Goal: Task Accomplishment & Management: Manage account settings

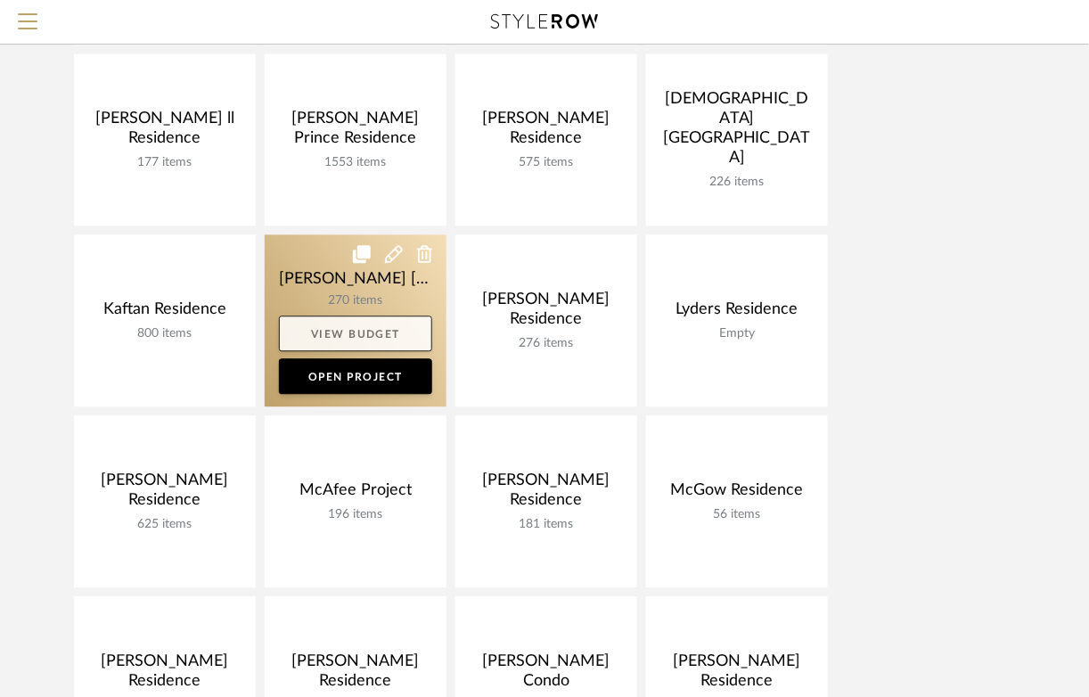
scroll to position [743, 0]
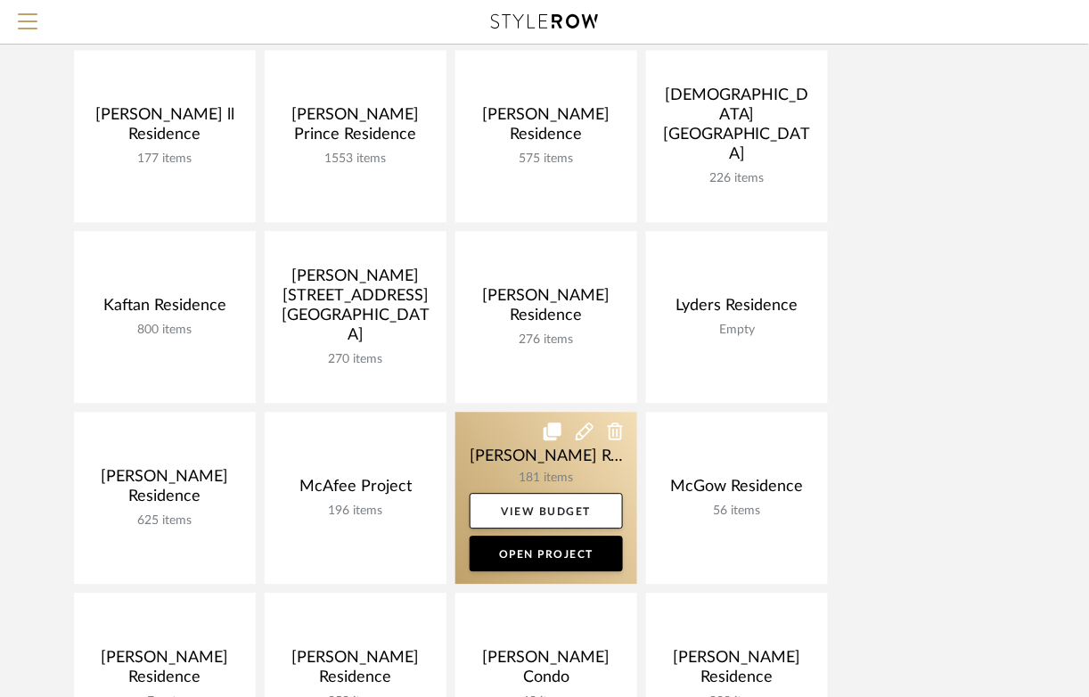
click at [501, 451] on link at bounding box center [546, 499] width 182 height 172
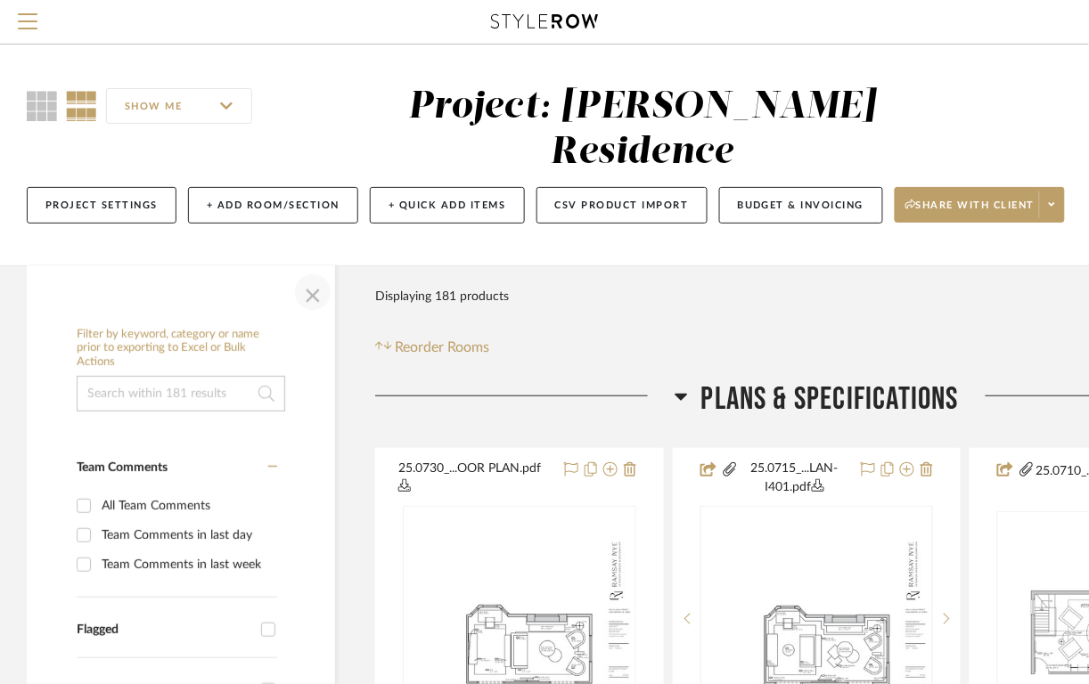
click at [307, 278] on span "button" at bounding box center [312, 292] width 43 height 43
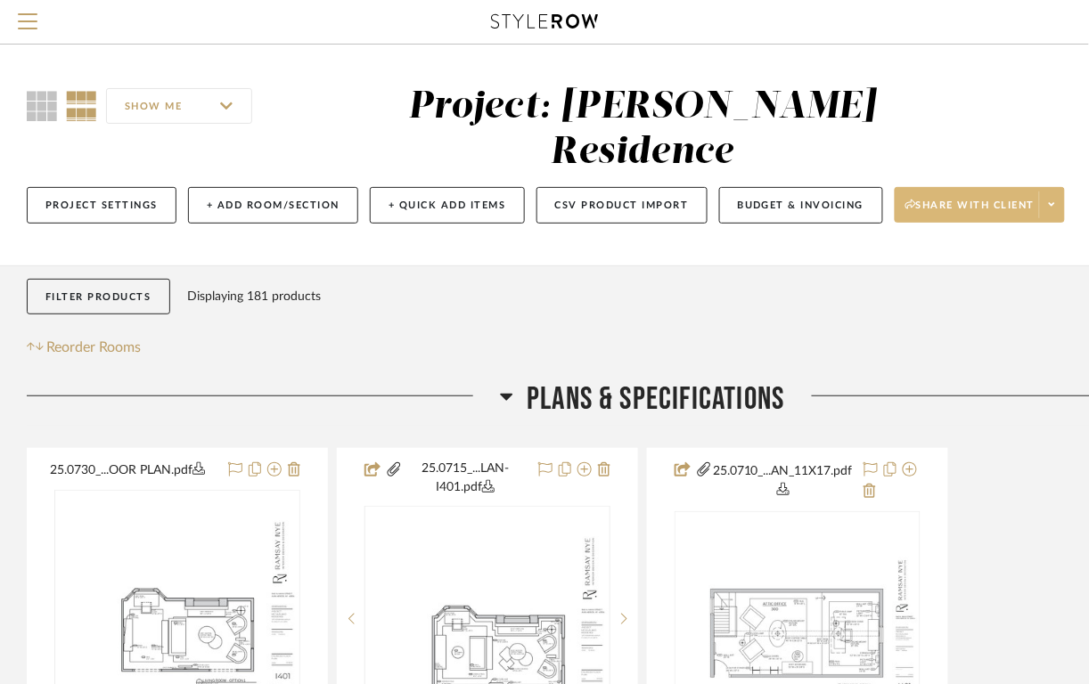
click at [1018, 199] on span "Share with client" at bounding box center [970, 212] width 130 height 27
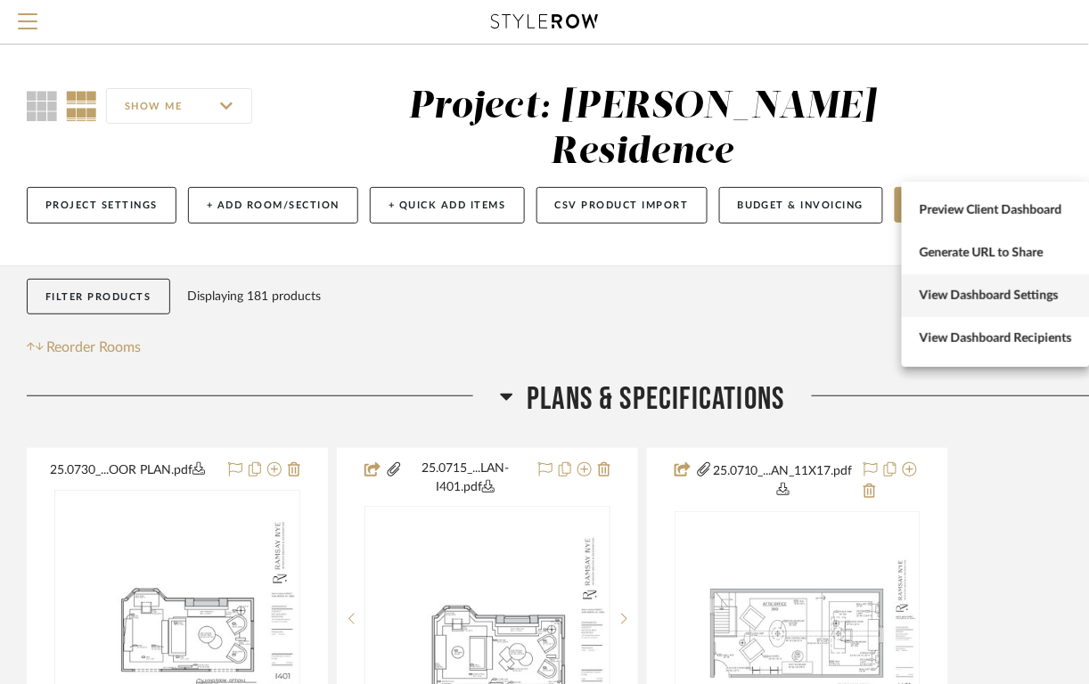
click at [955, 312] on button "View Dashboard Settings" at bounding box center [996, 295] width 188 height 43
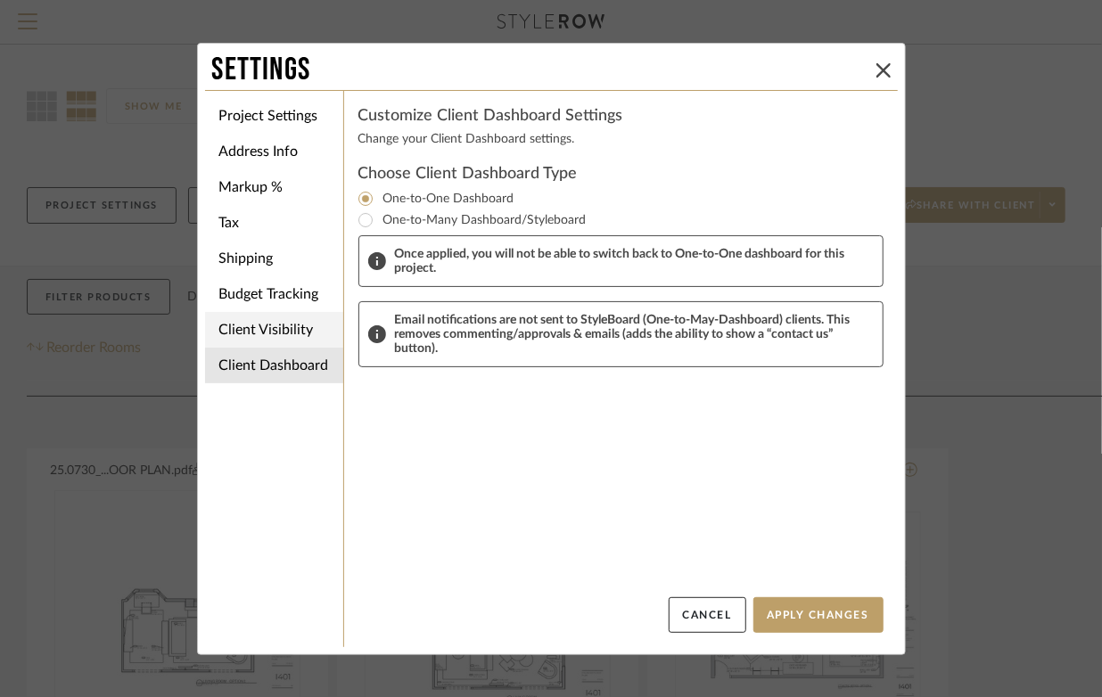
click at [259, 334] on li "Client Visibility" at bounding box center [274, 330] width 138 height 36
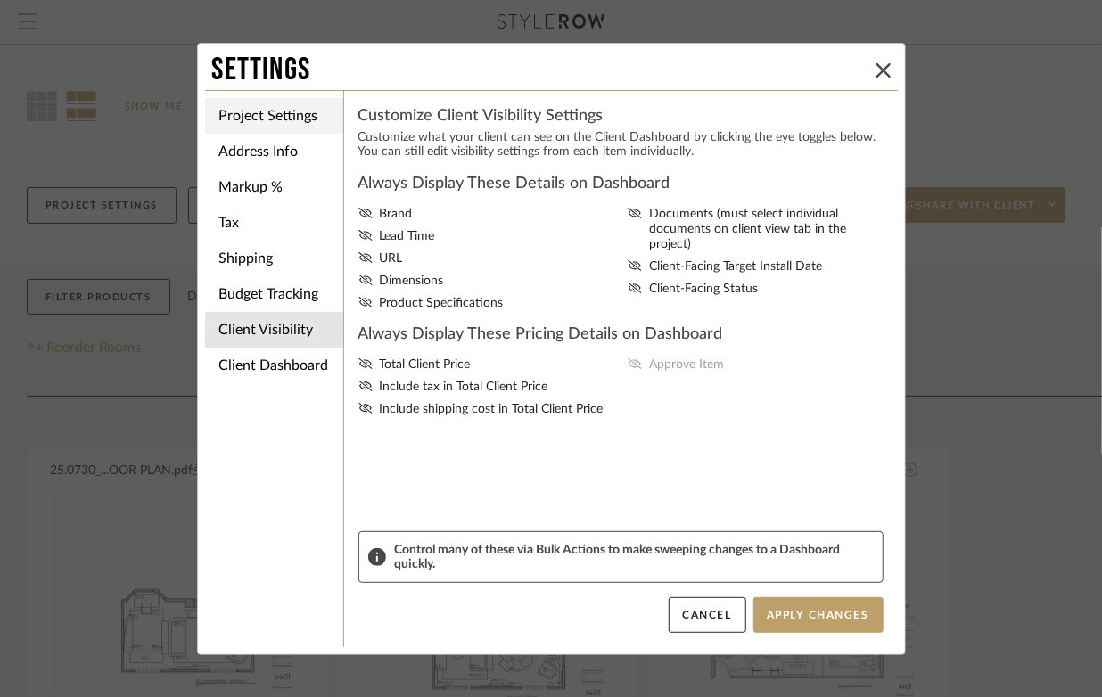
click at [261, 116] on li "Project Settings" at bounding box center [274, 116] width 138 height 36
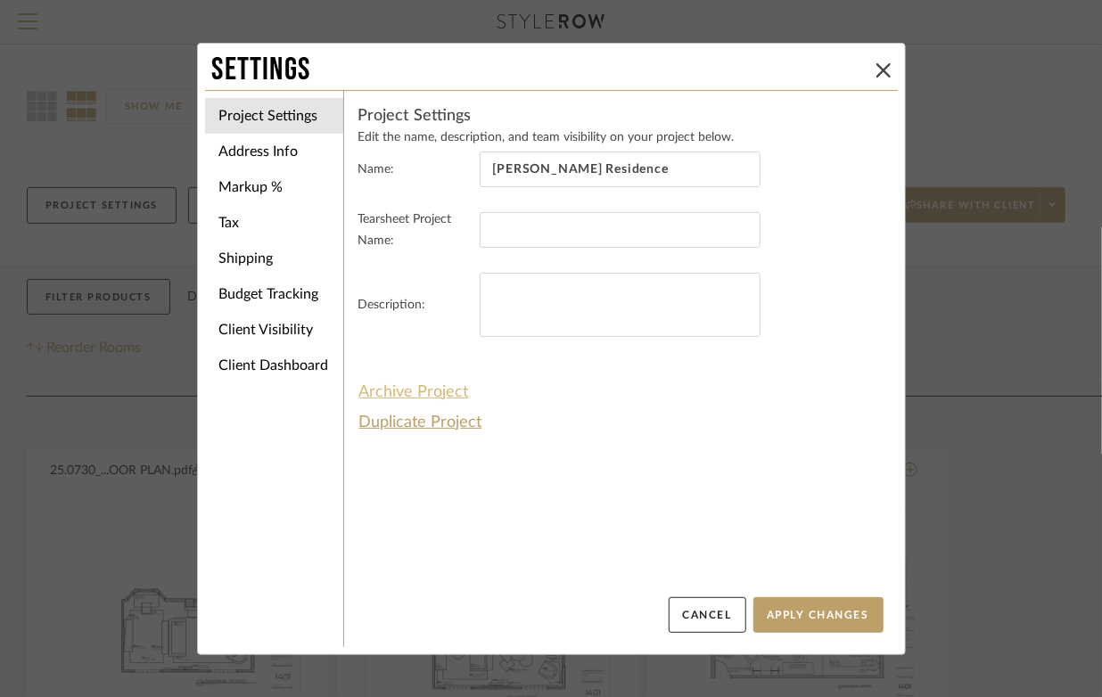
click at [412, 393] on button "Archive Project" at bounding box center [413, 392] width 111 height 30
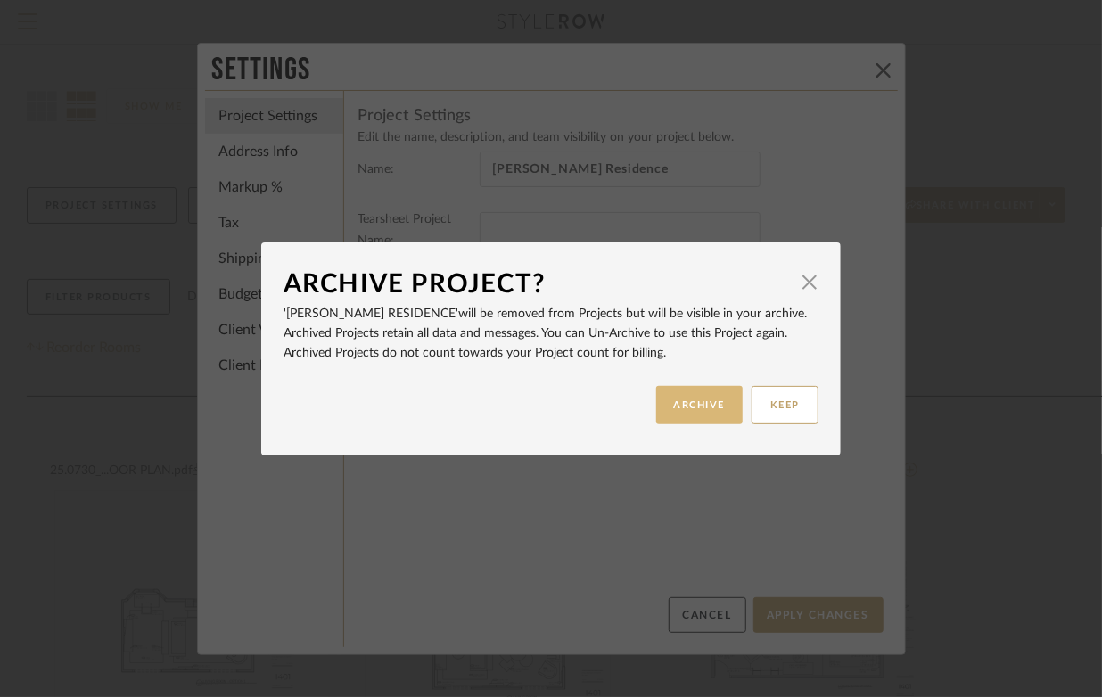
click at [660, 410] on button "ARCHIVE" at bounding box center [699, 405] width 87 height 38
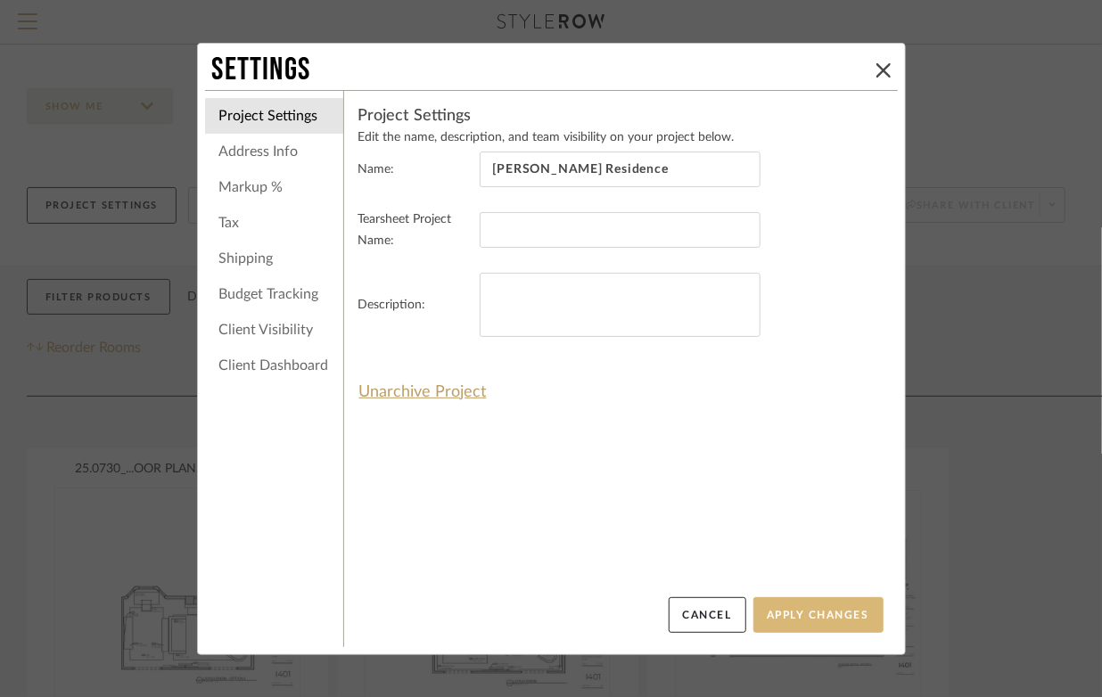
click at [801, 615] on button "Apply Changes" at bounding box center [818, 615] width 130 height 36
click at [280, 327] on li "Client Visibility" at bounding box center [274, 330] width 138 height 36
click at [257, 330] on li "Client Visibility" at bounding box center [274, 330] width 138 height 36
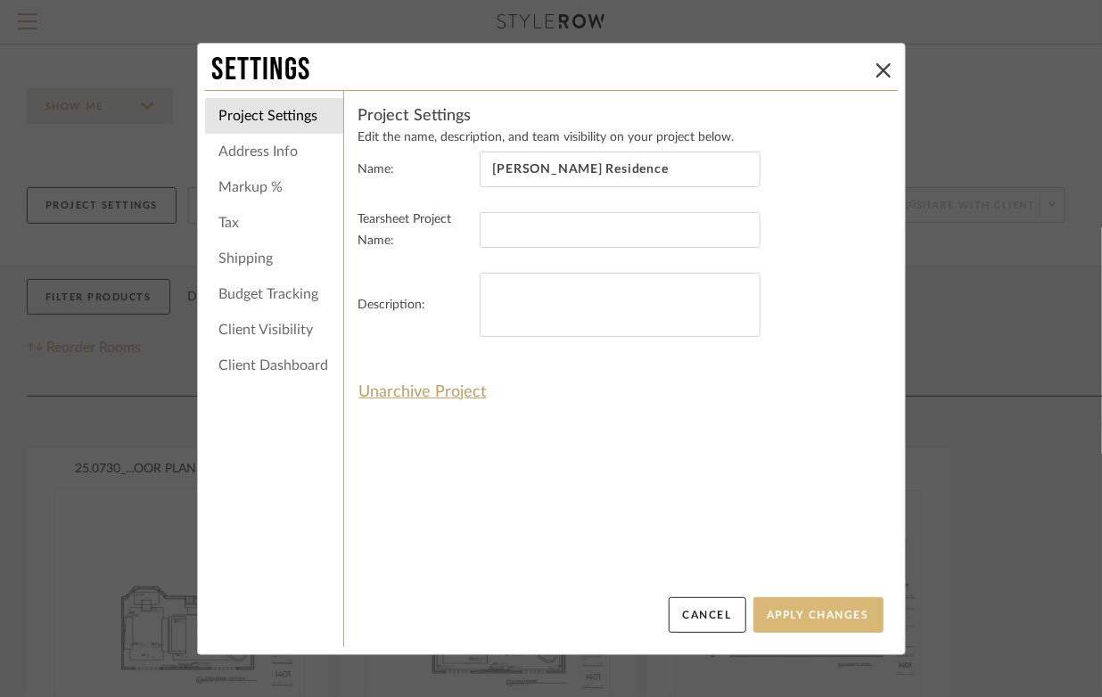
click at [803, 619] on button "Apply Changes" at bounding box center [818, 615] width 130 height 36
click at [876, 72] on icon at bounding box center [883, 70] width 14 height 14
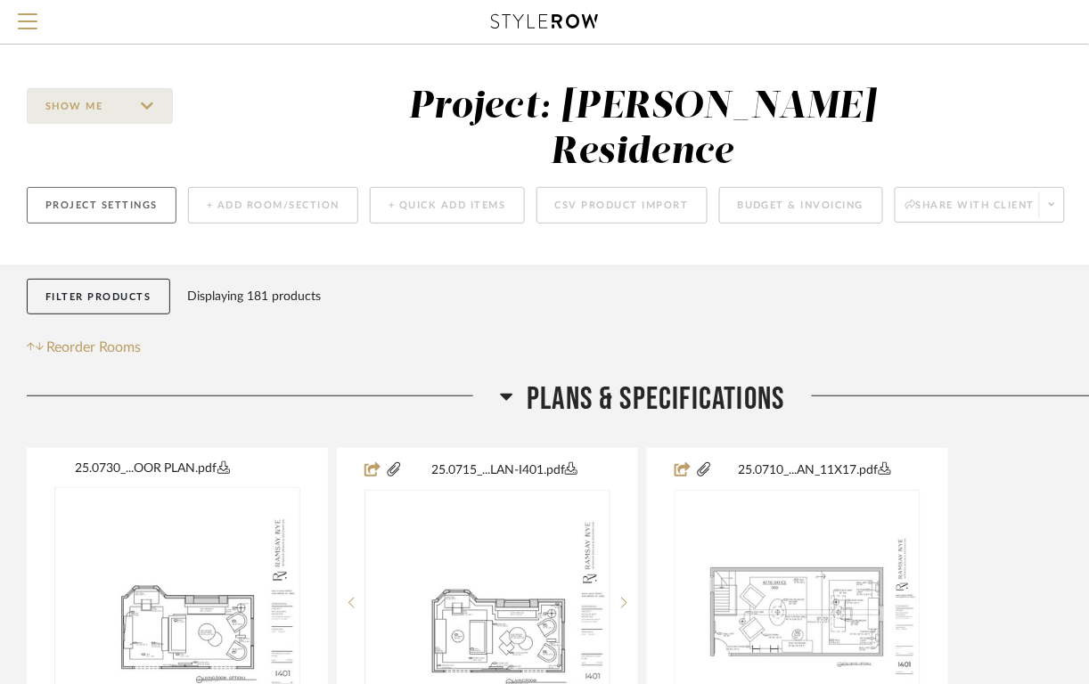
click at [82, 187] on button "Project Settings" at bounding box center [102, 205] width 150 height 37
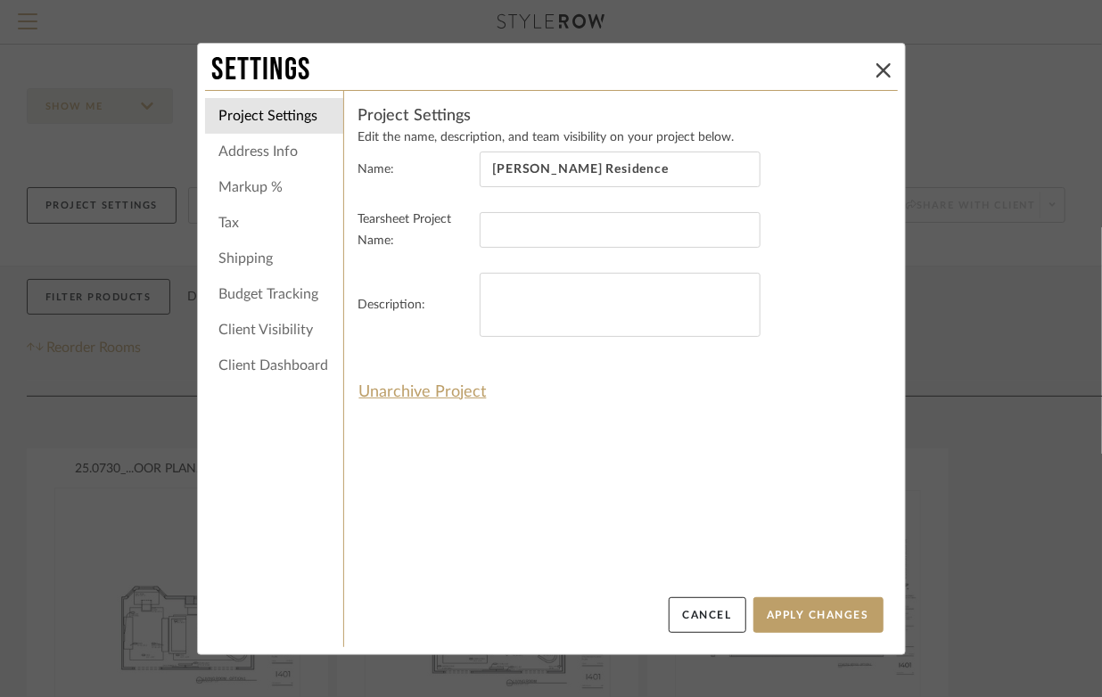
click at [260, 324] on li "Client Visibility" at bounding box center [274, 330] width 138 height 36
click at [876, 73] on icon at bounding box center [883, 70] width 14 height 14
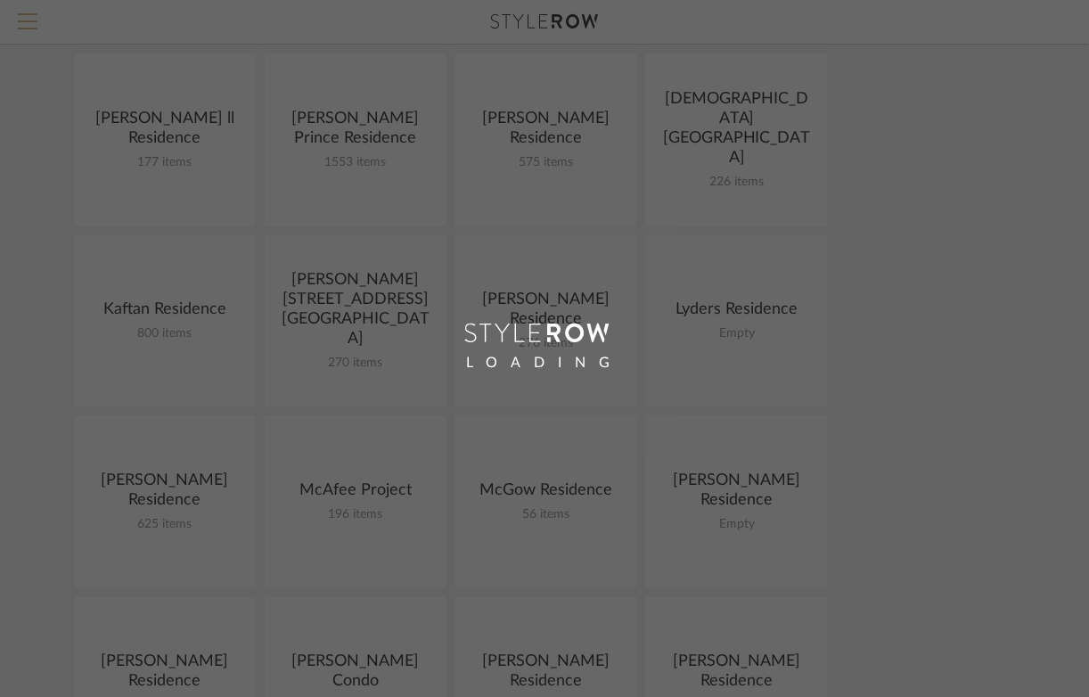
scroll to position [743, 0]
